Goal: Obtain resource: Download file/media

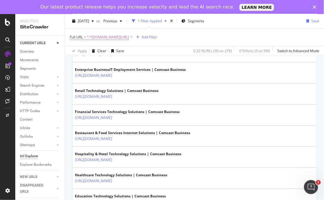
scroll to position [981, 0]
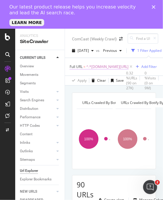
click at [98, 65] on span "^.*[DOMAIN_NAME][URL]" at bounding box center [108, 67] width 42 height 8
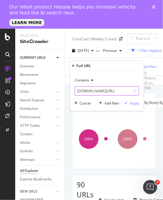
click at [113, 91] on input "business.comcast.com/enterprise" at bounding box center [102, 91] width 55 height 9
paste input "https://business.comcast.com/learn/internet"
type input "https://business.comcast.com/learn/internet"
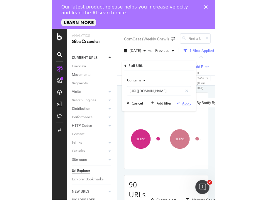
scroll to position [0, 0]
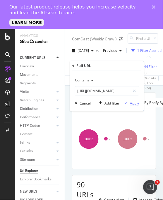
click at [137, 105] on div "Apply" at bounding box center [134, 103] width 9 height 5
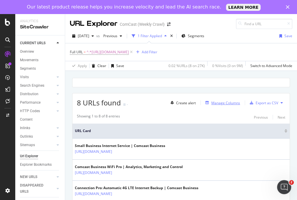
click at [226, 104] on div "Manage Columns" at bounding box center [225, 103] width 29 height 5
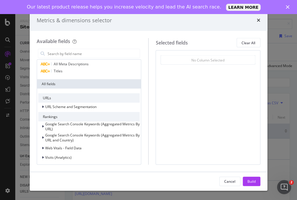
scroll to position [7, 0]
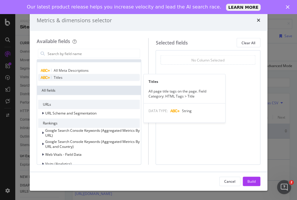
click at [63, 79] on div "Titles" at bounding box center [88, 77] width 101 height 7
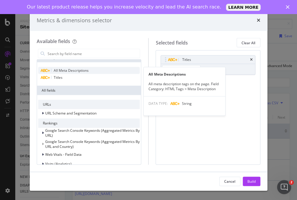
click at [69, 70] on span "All Meta Descriptions" at bounding box center [71, 70] width 35 height 5
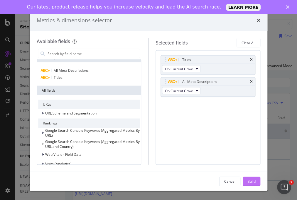
click at [250, 180] on div "Build" at bounding box center [251, 181] width 8 height 5
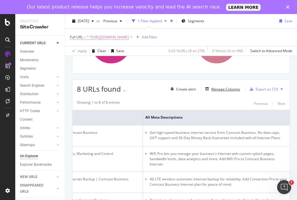
scroll to position [0, 213]
click at [268, 89] on div "Export as CSV" at bounding box center [266, 89] width 23 height 5
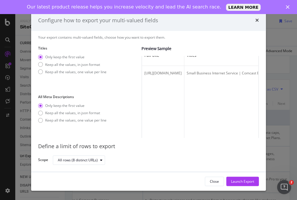
scroll to position [0, 0]
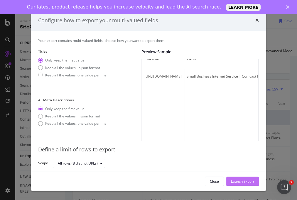
click at [239, 181] on div "Launch Export" at bounding box center [242, 181] width 23 height 5
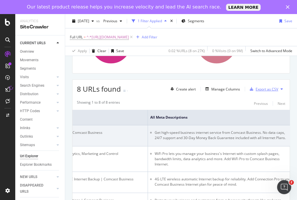
scroll to position [0, 202]
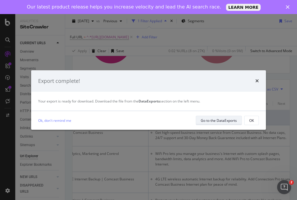
click at [207, 121] on div "Go to the DataExports" at bounding box center [219, 120] width 36 height 5
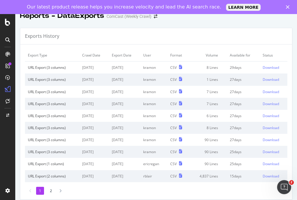
scroll to position [3, 0]
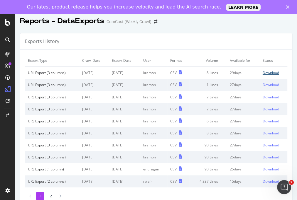
click at [275, 73] on div "Download" at bounding box center [270, 72] width 16 height 5
